Goal: Transaction & Acquisition: Purchase product/service

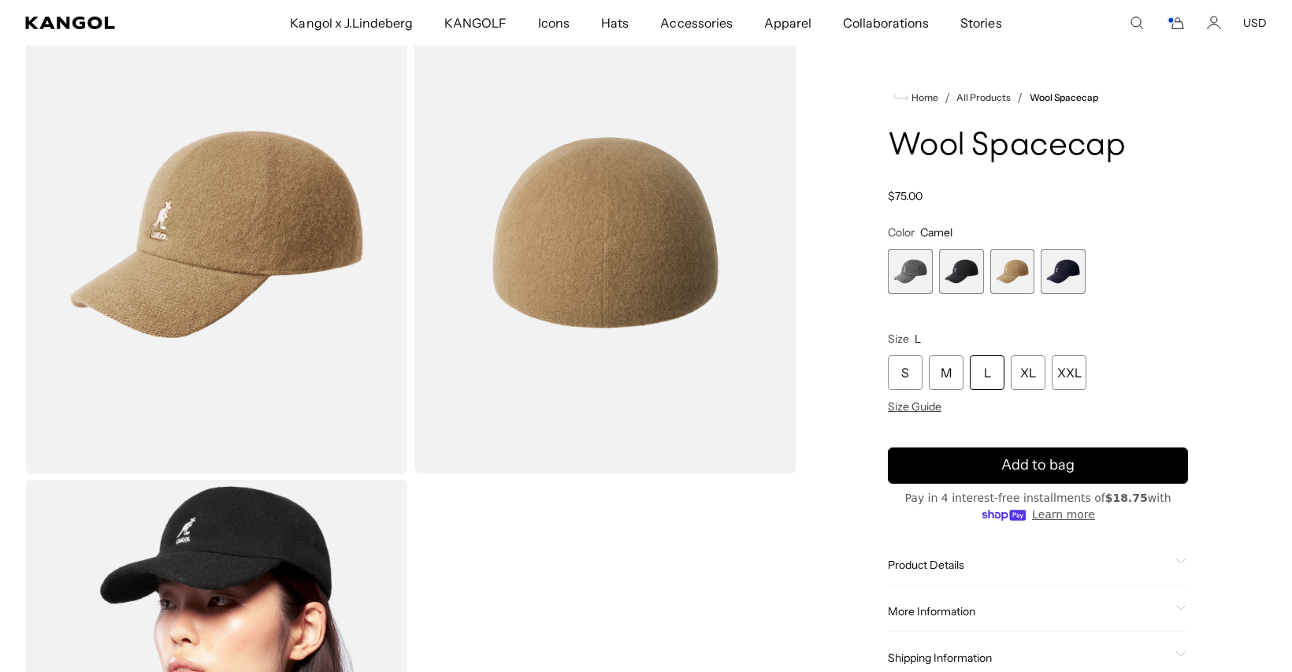
scroll to position [0, 325]
